Goal: Information Seeking & Learning: Get advice/opinions

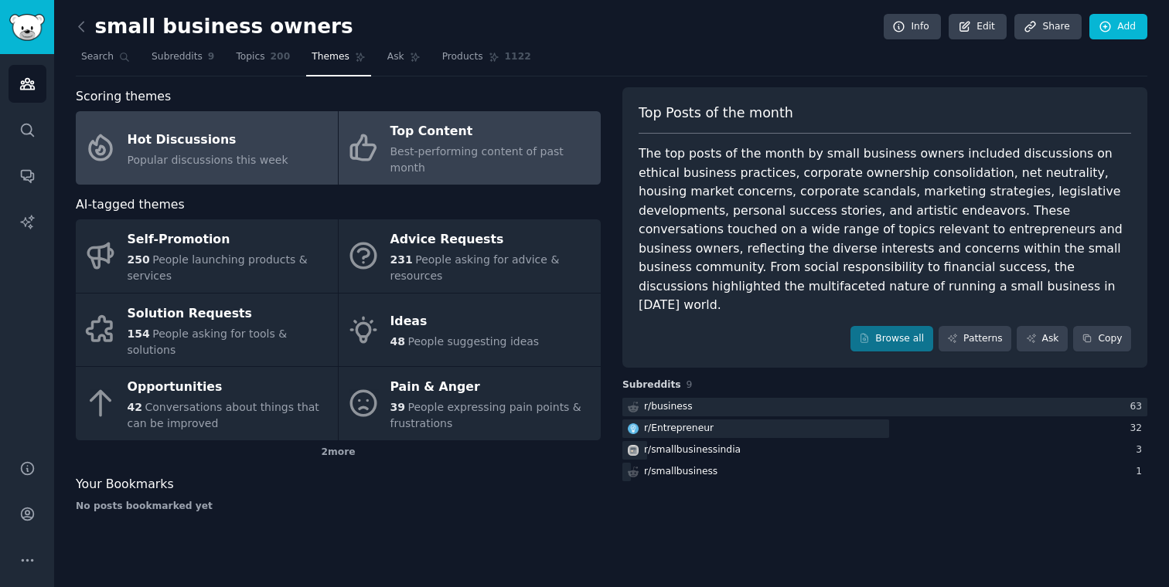
click at [179, 162] on link "Hot Discussions Popular discussions this week" at bounding box center [207, 147] width 262 height 73
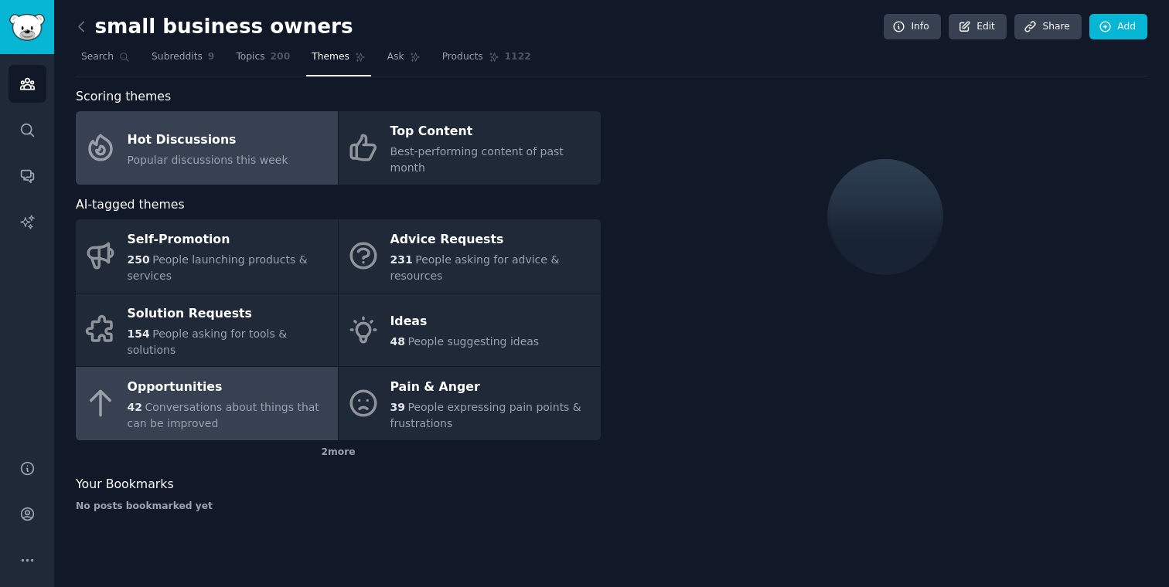
click at [152, 400] on div "42 Conversations about things that can be improved" at bounding box center [229, 416] width 203 height 32
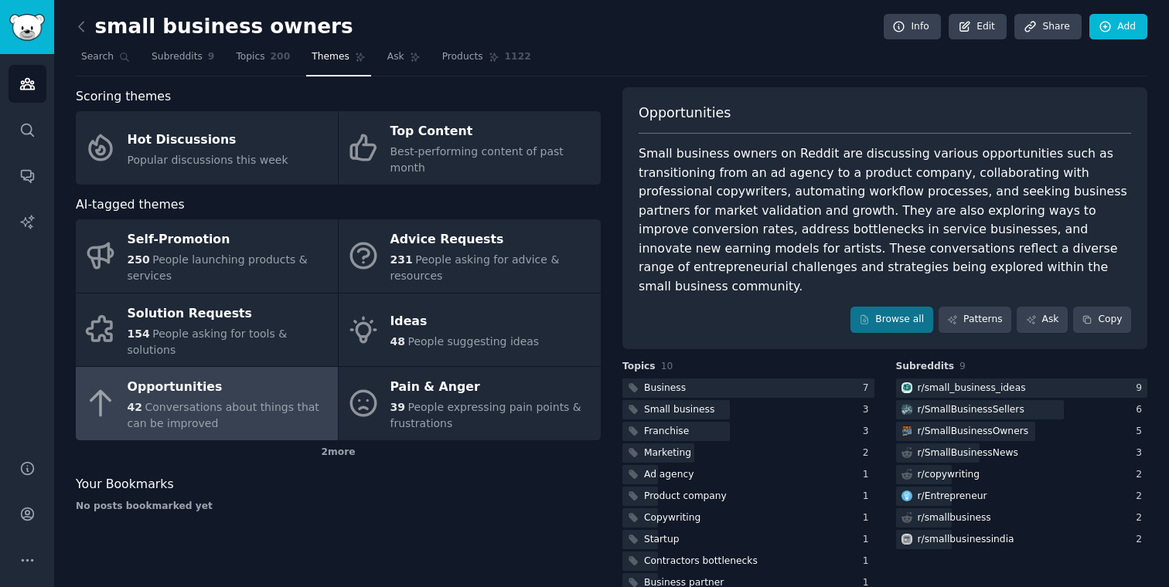
scroll to position [10, 0]
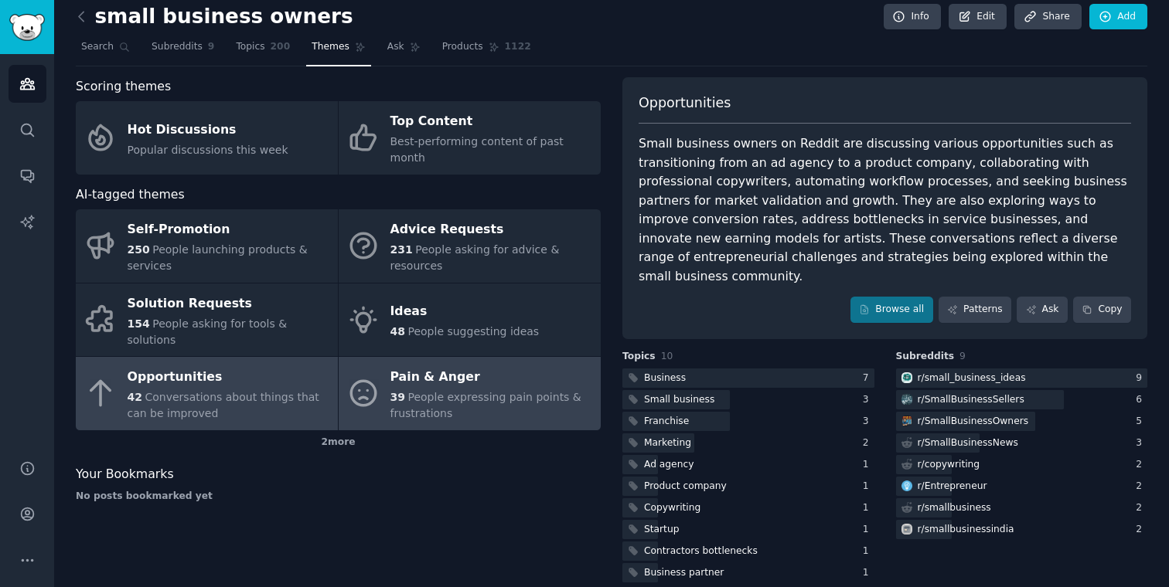
click at [413, 391] on span "People expressing pain points & frustrations" at bounding box center [485, 405] width 191 height 29
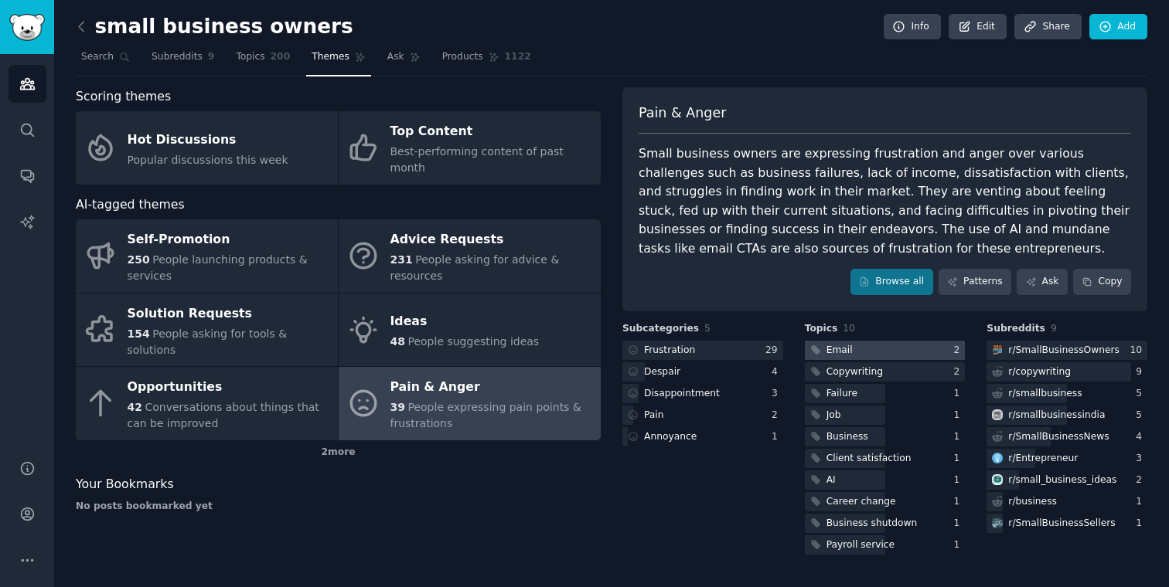
click at [871, 343] on div at bounding box center [885, 350] width 161 height 19
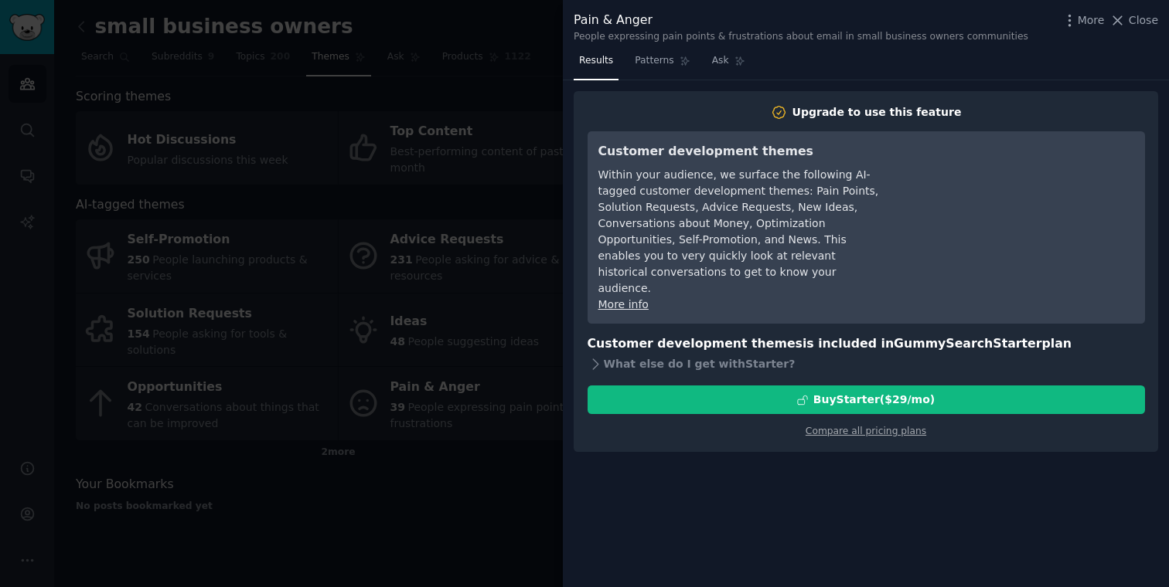
click at [445, 305] on div at bounding box center [584, 293] width 1169 height 587
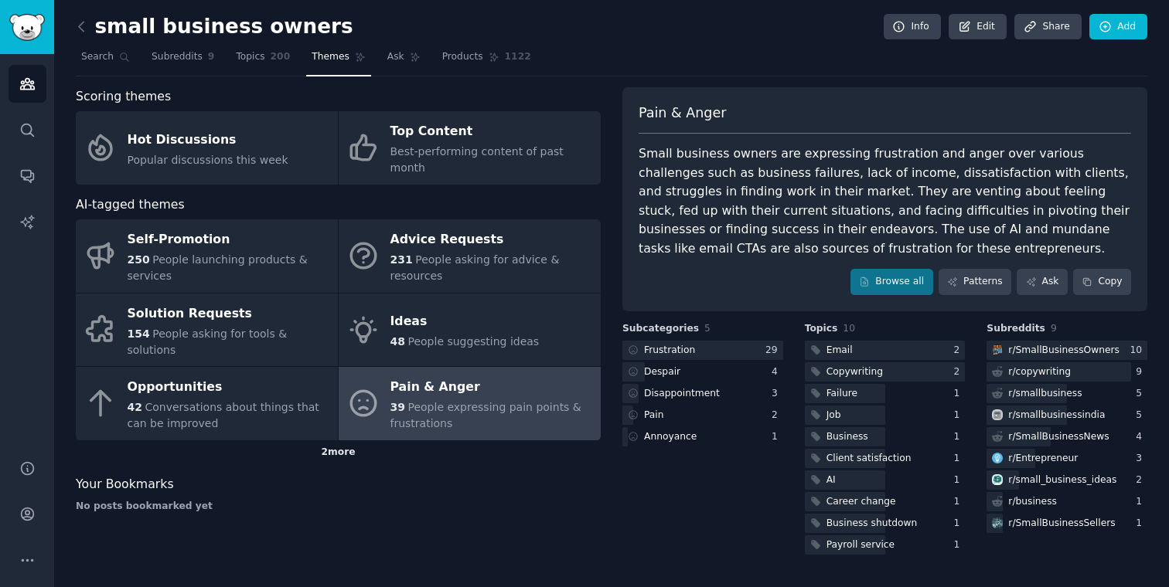
click at [340, 441] on div "2 more" at bounding box center [338, 453] width 525 height 25
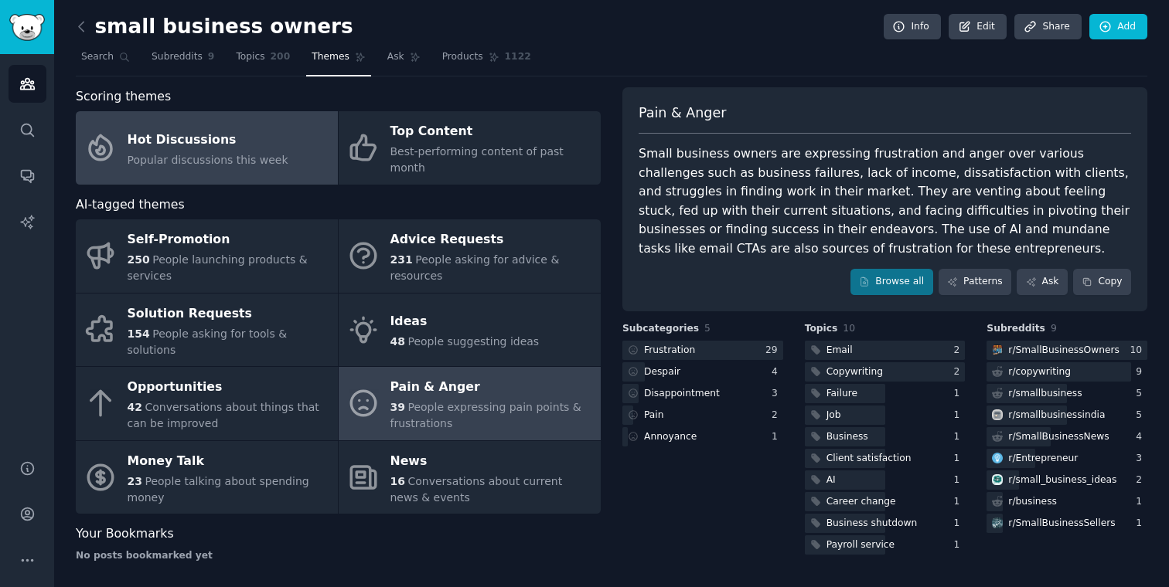
click at [258, 152] on div "Popular discussions this week" at bounding box center [208, 160] width 161 height 16
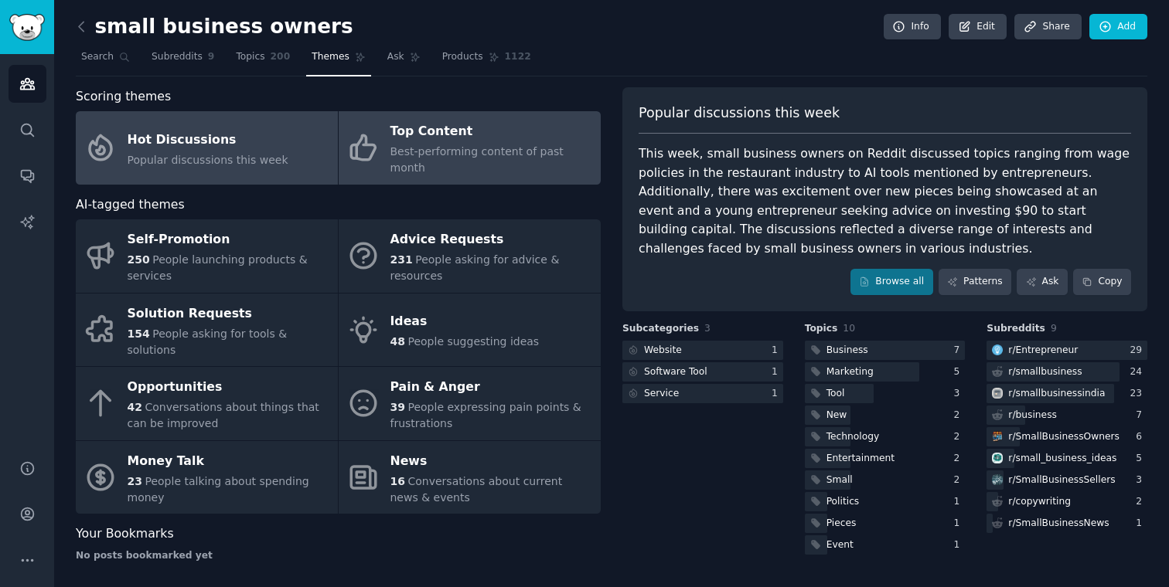
click at [460, 127] on div "Top Content" at bounding box center [491, 132] width 203 height 25
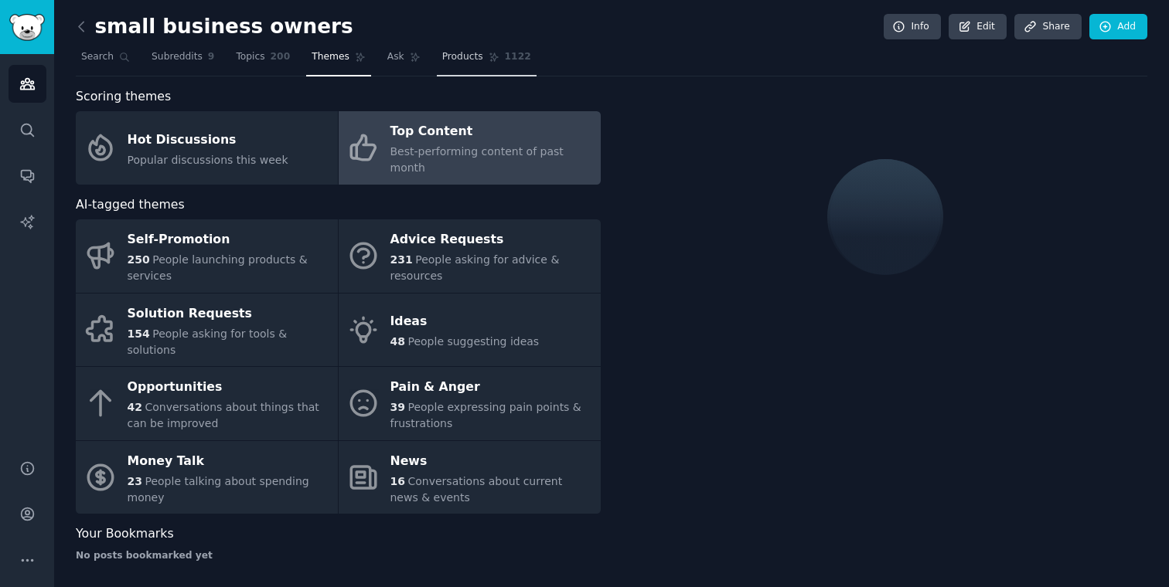
click at [489, 55] on icon at bounding box center [494, 57] width 11 height 11
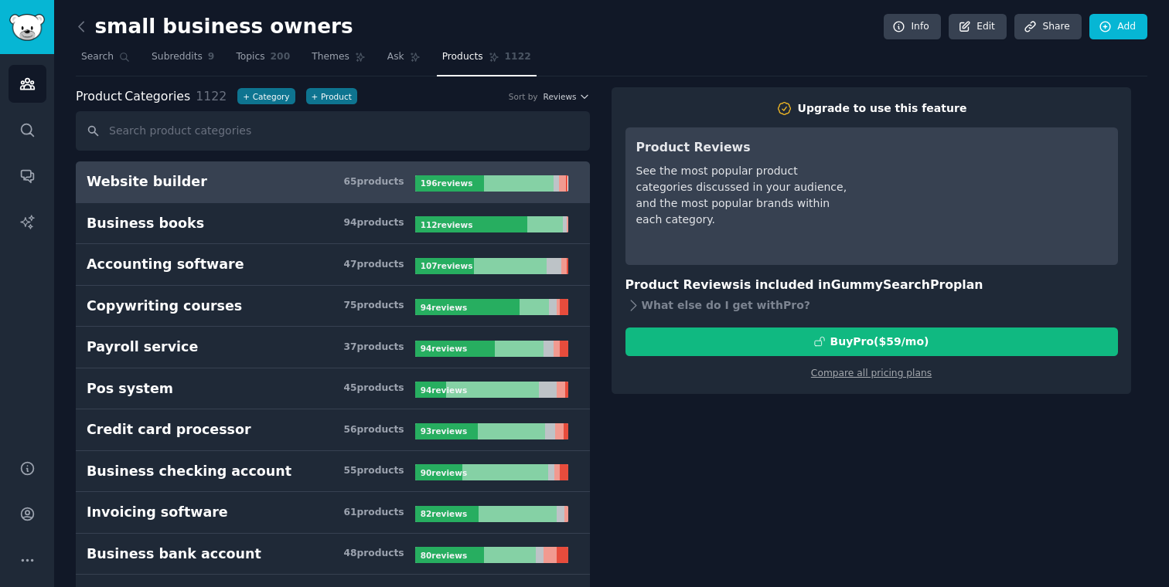
click at [278, 182] on h3 "Website builder 65 product s" at bounding box center [251, 181] width 329 height 19
click at [363, 179] on div "65 product s" at bounding box center [373, 182] width 60 height 14
click at [378, 174] on h3 "Website builder 65 product s" at bounding box center [251, 181] width 329 height 19
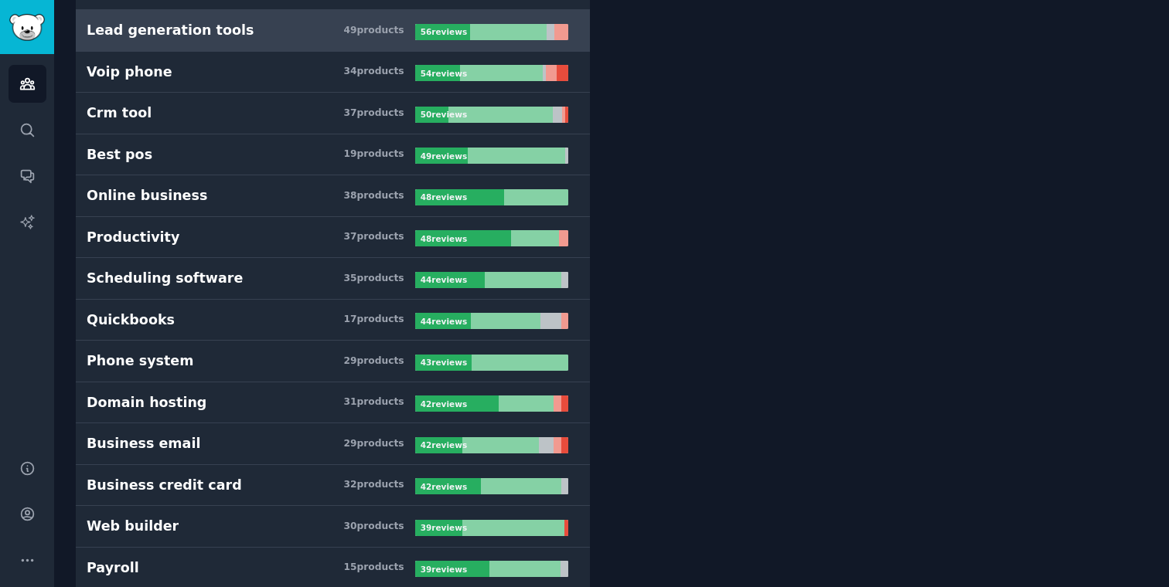
scroll to position [897, 0]
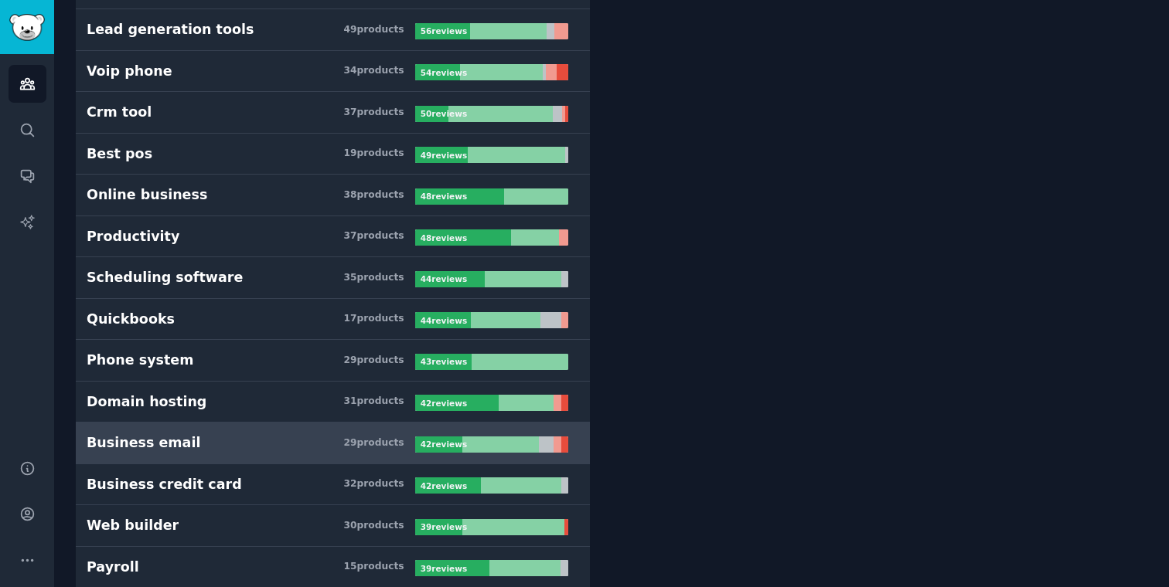
click at [161, 432] on link "Business email 29 product s 42 review s" at bounding box center [333, 444] width 514 height 42
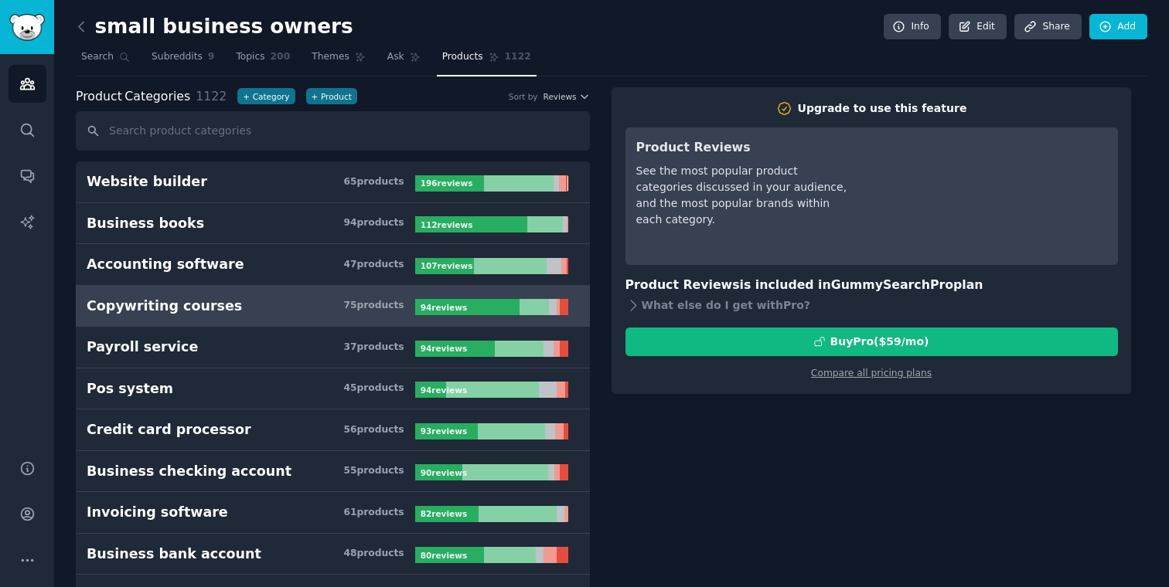
click at [552, 299] on div at bounding box center [553, 307] width 9 height 16
click at [117, 63] on link "Search" at bounding box center [106, 61] width 60 height 32
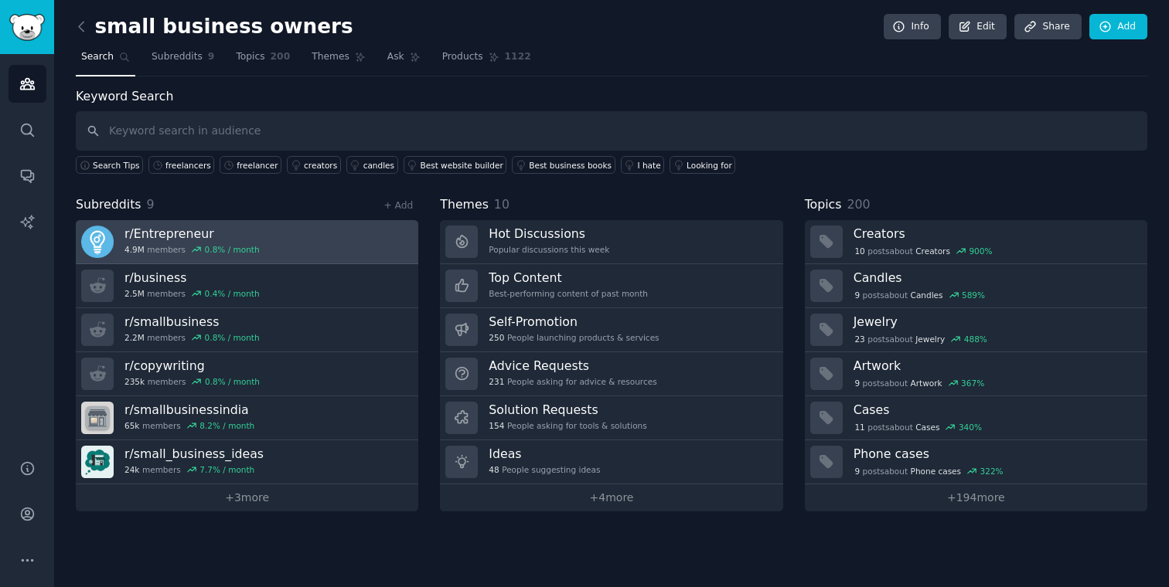
click at [203, 263] on link "r/ Entrepreneur 4.9M members 0.8 % / month" at bounding box center [247, 242] width 342 height 44
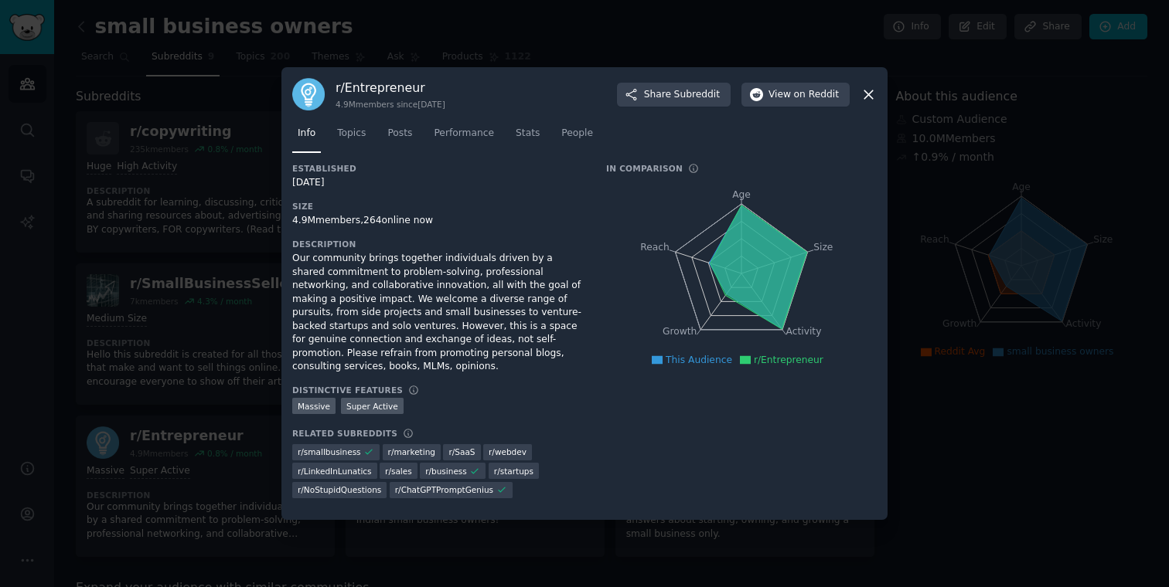
click at [163, 301] on div at bounding box center [584, 293] width 1169 height 587
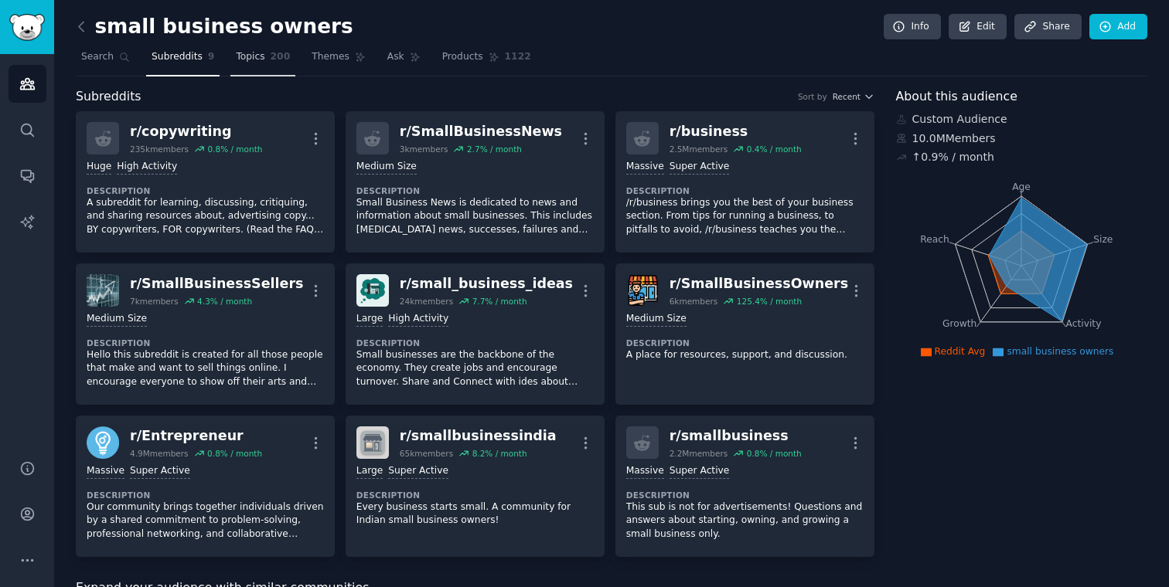
click at [236, 63] on span "Topics" at bounding box center [250, 57] width 29 height 14
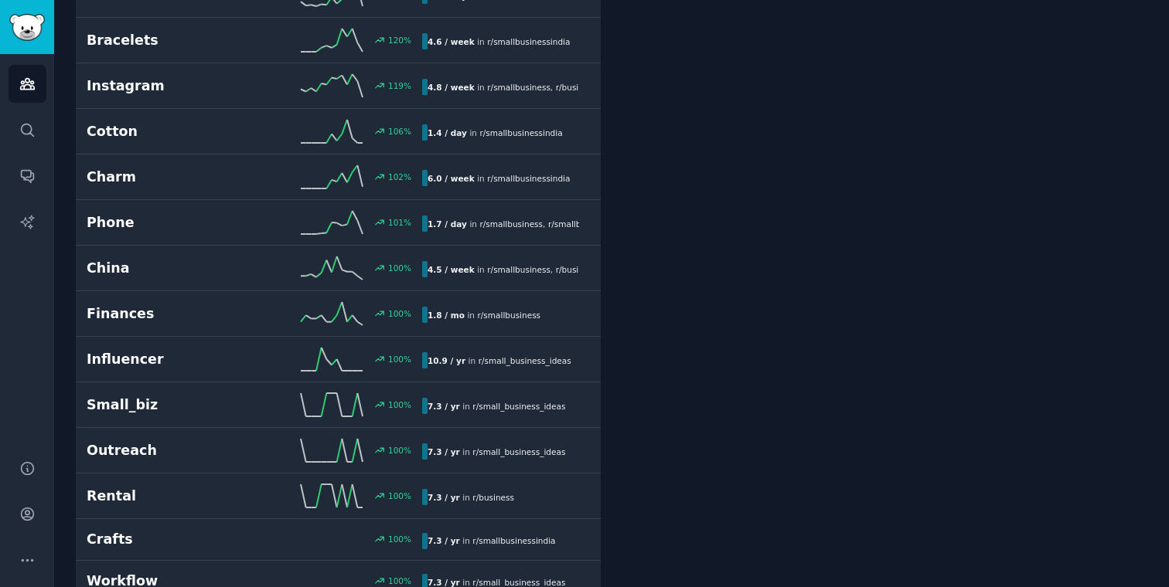
scroll to position [1149, 0]
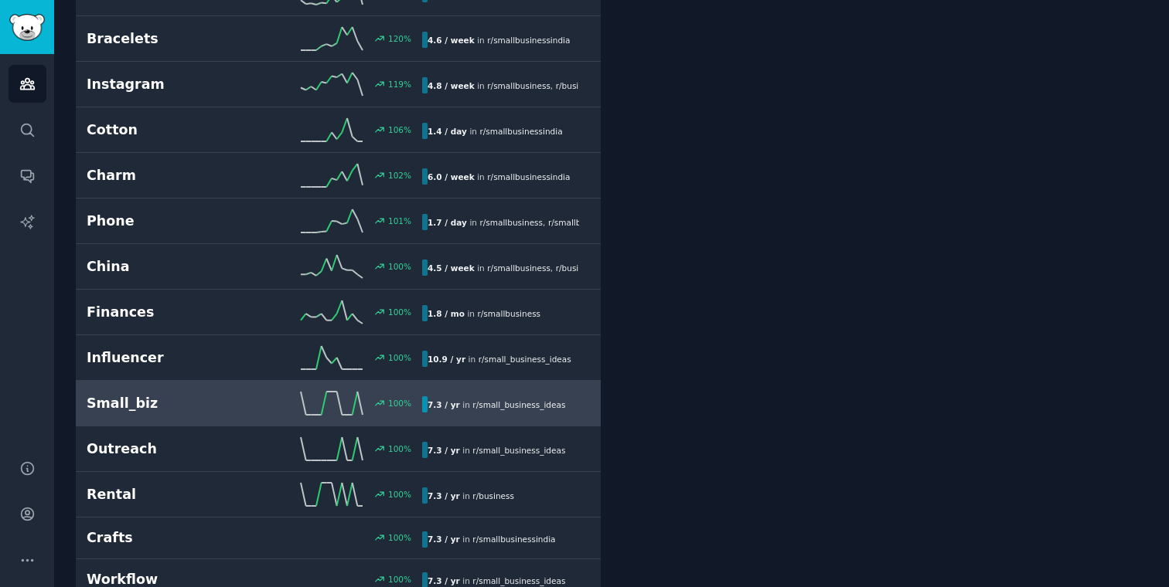
click at [168, 399] on h2 "Small_biz" at bounding box center [171, 403] width 168 height 19
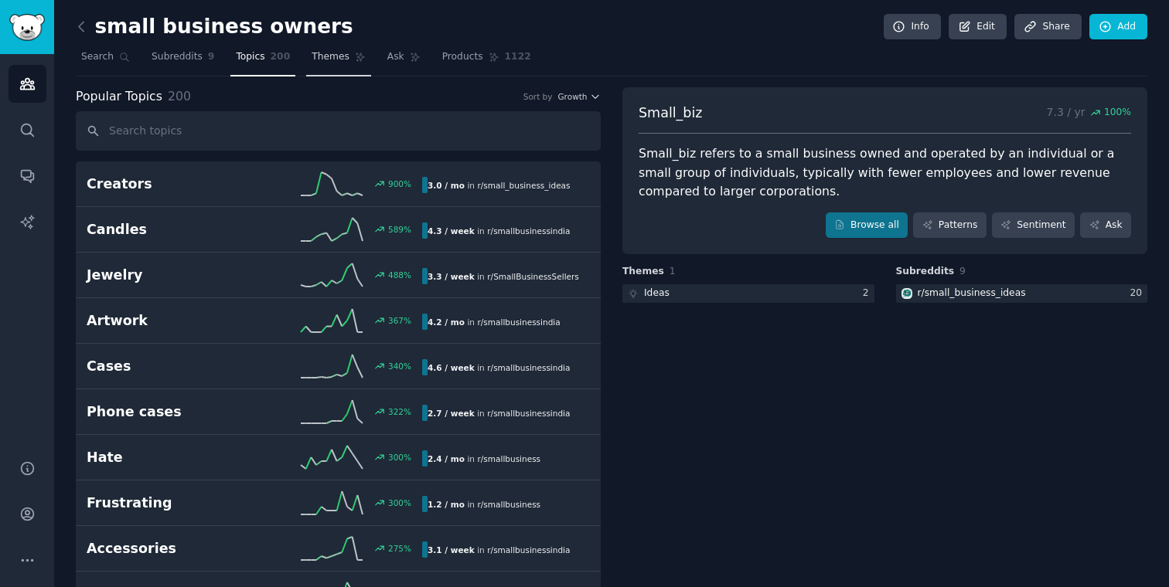
click at [344, 49] on link "Themes" at bounding box center [338, 61] width 65 height 32
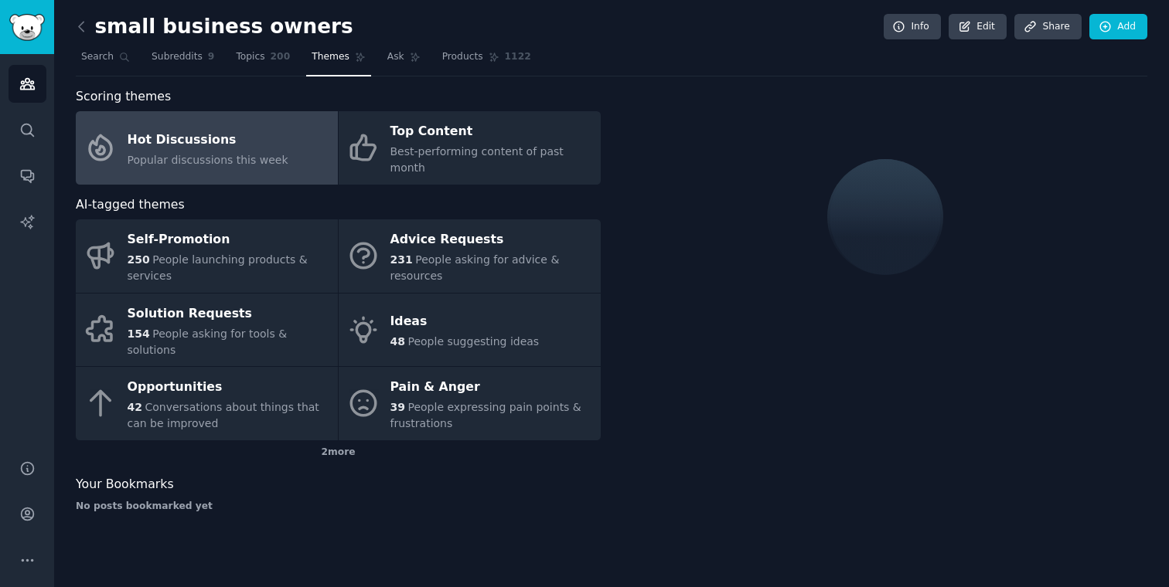
click at [70, 69] on div "small business owners Info Edit Share Add Search Subreddits 9 Topics 200 Themes…" at bounding box center [611, 293] width 1115 height 587
click at [99, 67] on link "Search" at bounding box center [106, 61] width 60 height 32
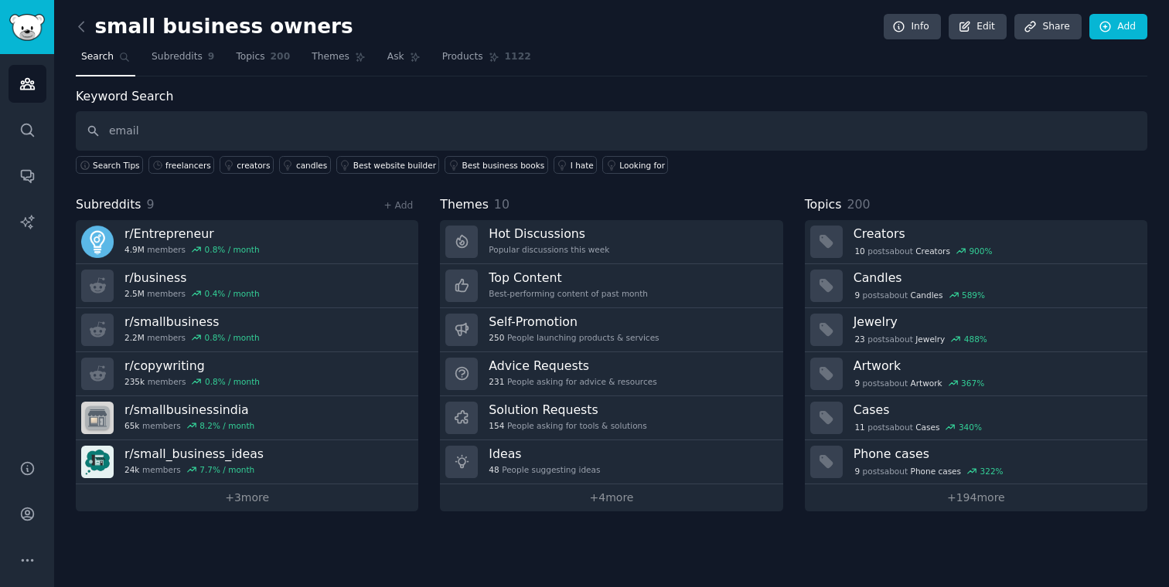
type input "email"
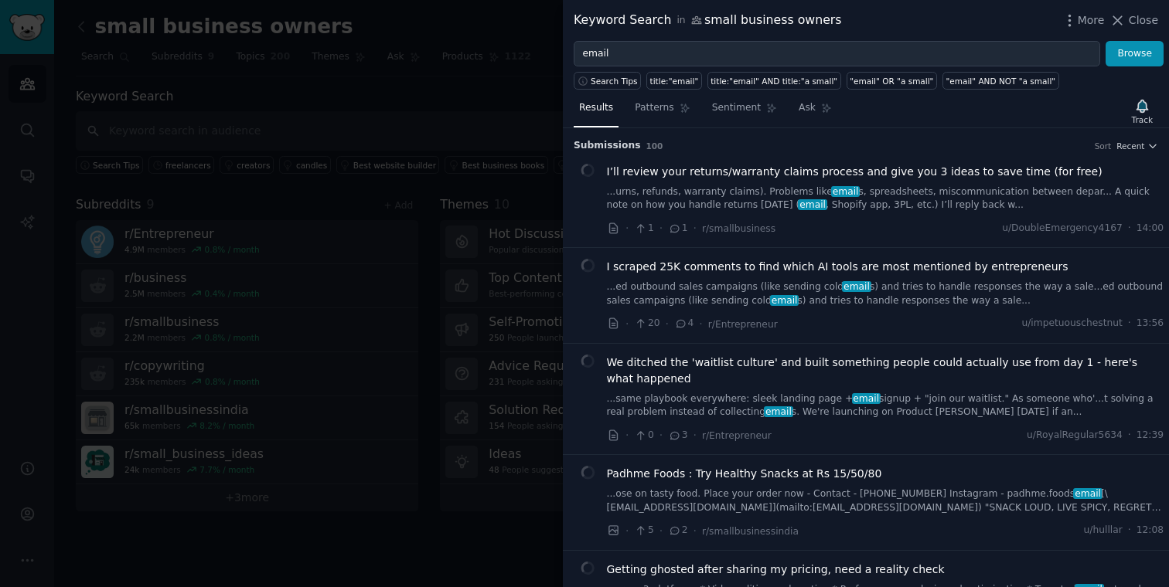
click at [466, 186] on div at bounding box center [584, 293] width 1169 height 587
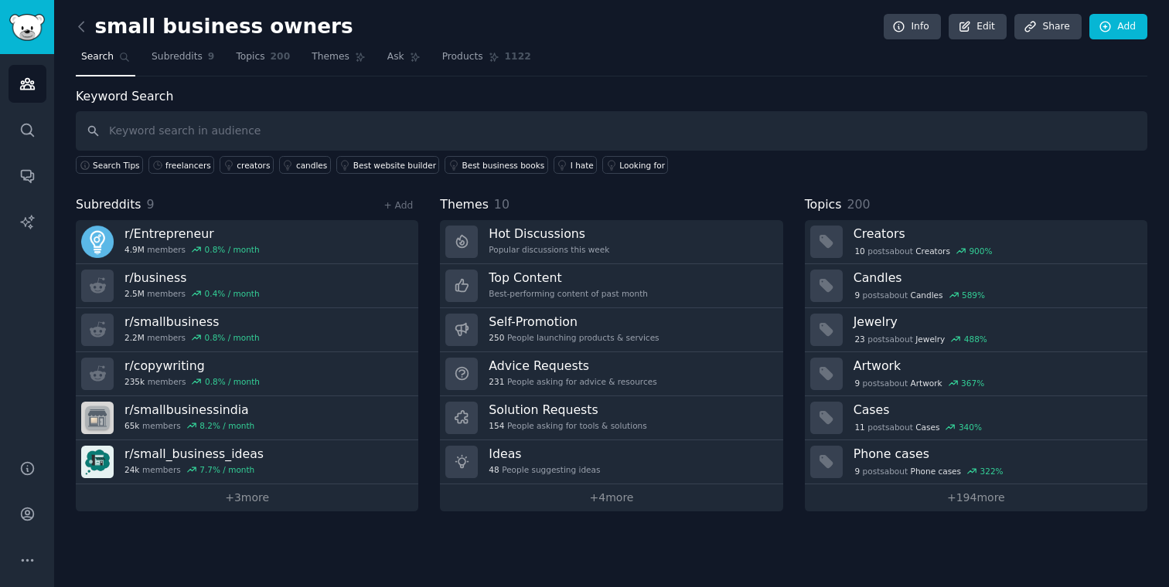
click at [390, 179] on div "Keyword Search Search Tips freelancers creators candles Best website builder Be…" at bounding box center [611, 299] width 1071 height 424
click at [373, 167] on div "Best website builder" at bounding box center [394, 165] width 83 height 11
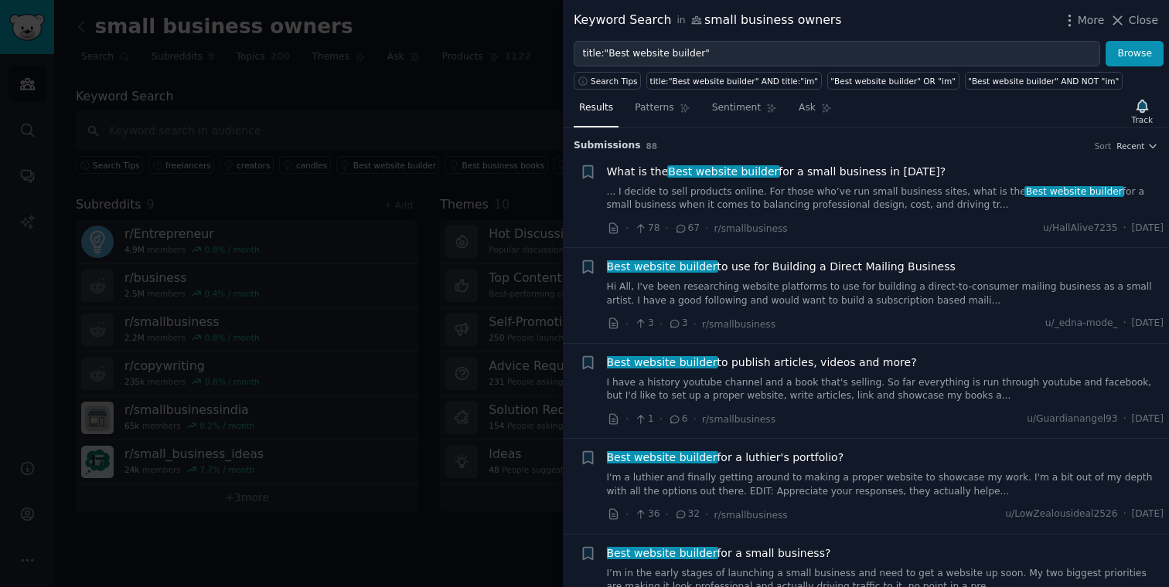
click at [723, 189] on link "... I decide to sell products online. For those who’ve run small business sites…" at bounding box center [885, 199] width 557 height 27
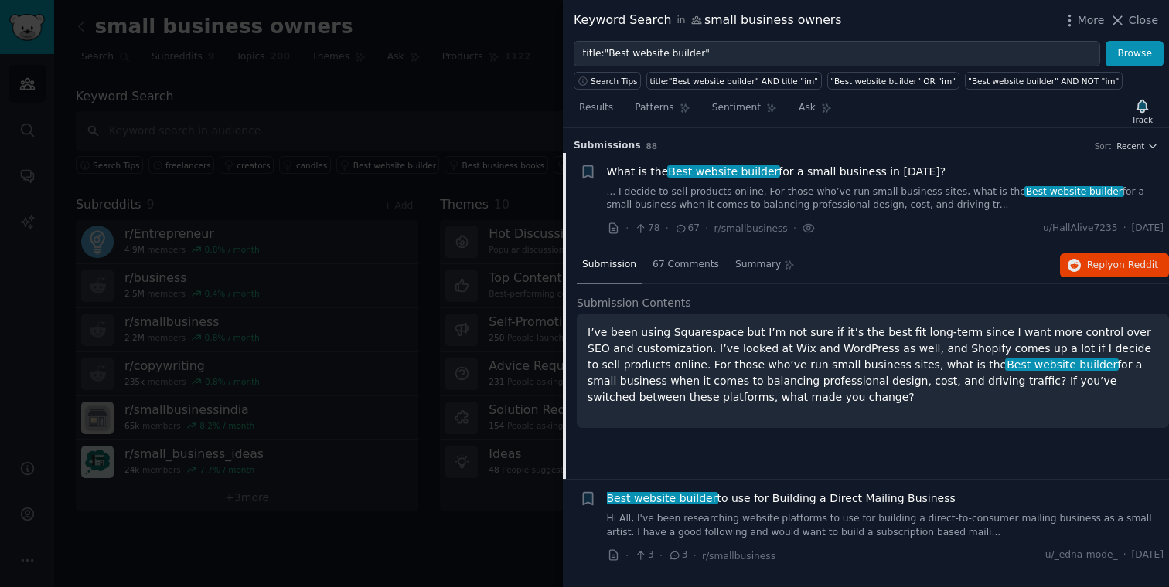
scroll to position [24, 0]
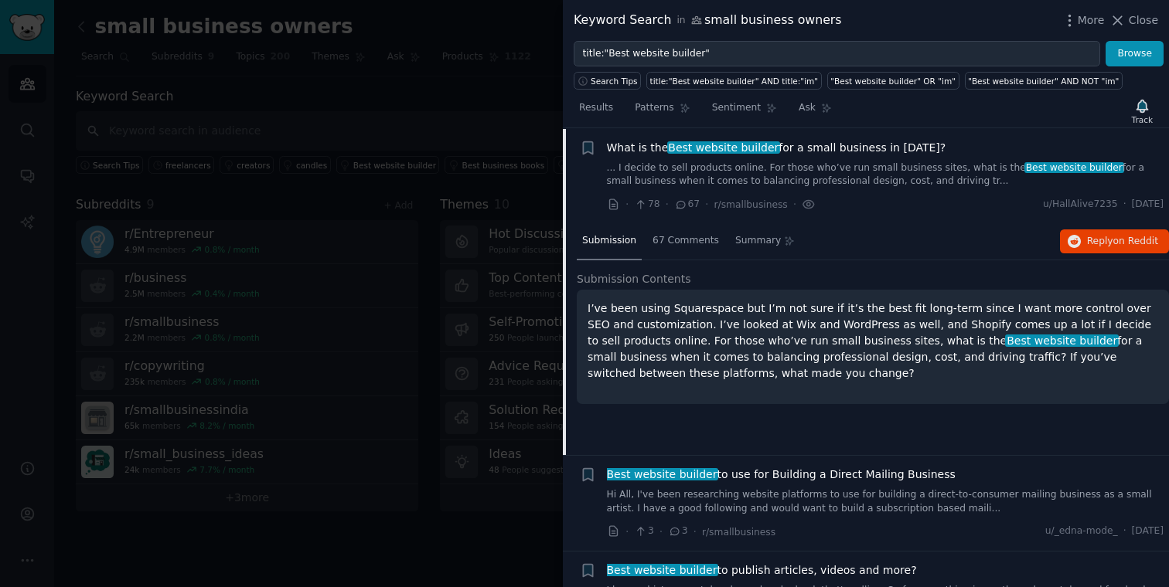
click at [724, 152] on span "Best website builder" at bounding box center [723, 147] width 113 height 12
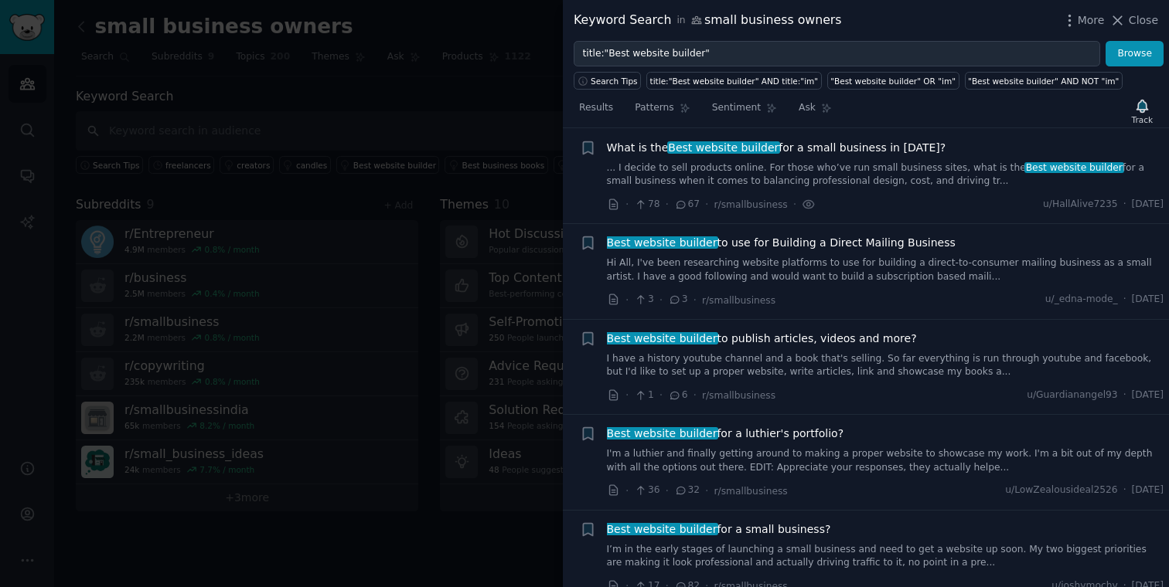
click at [724, 152] on span "Best website builder" at bounding box center [723, 147] width 113 height 12
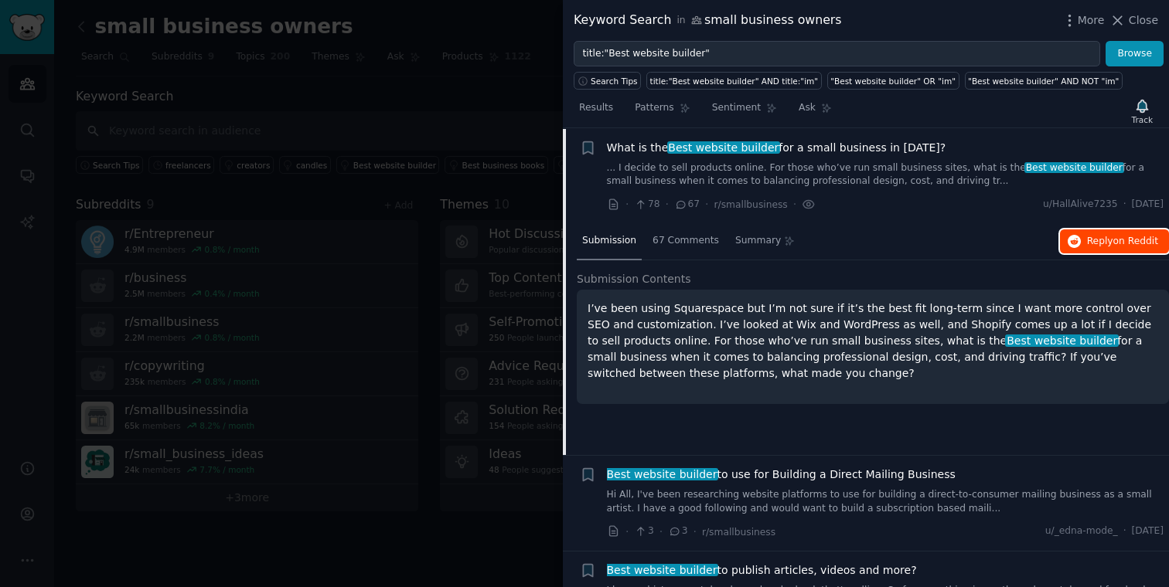
click at [1092, 237] on span "Reply on Reddit" at bounding box center [1122, 242] width 71 height 14
